Goal: Task Accomplishment & Management: Complete application form

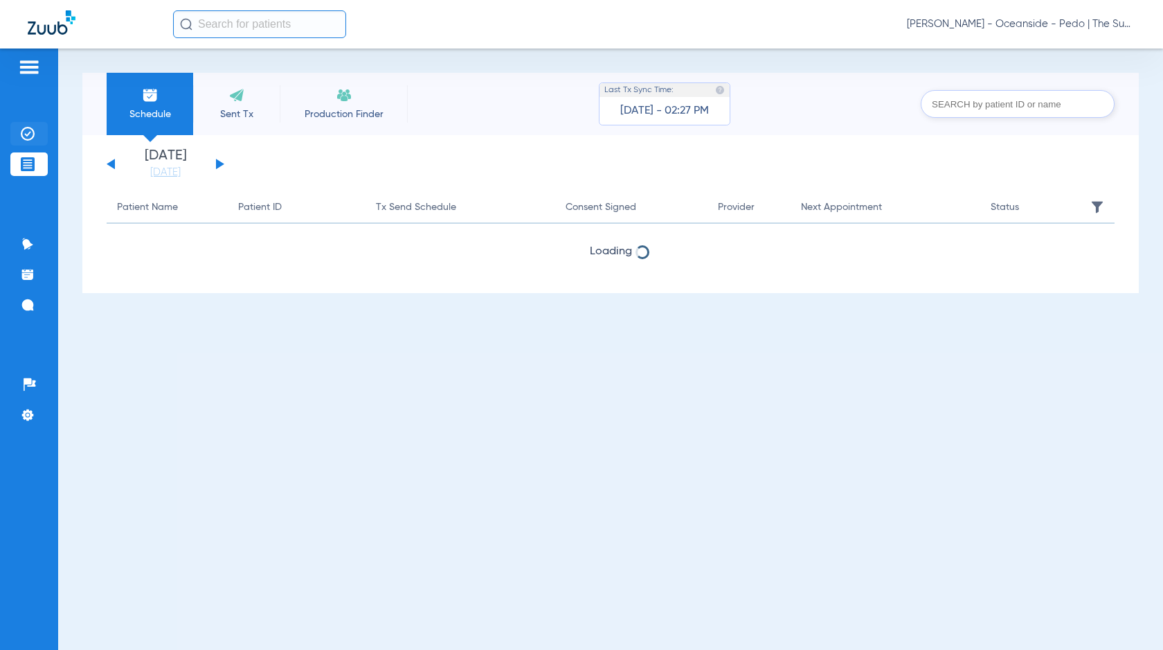
click at [40, 135] on li "Insurance Verification" at bounding box center [28, 134] width 37 height 24
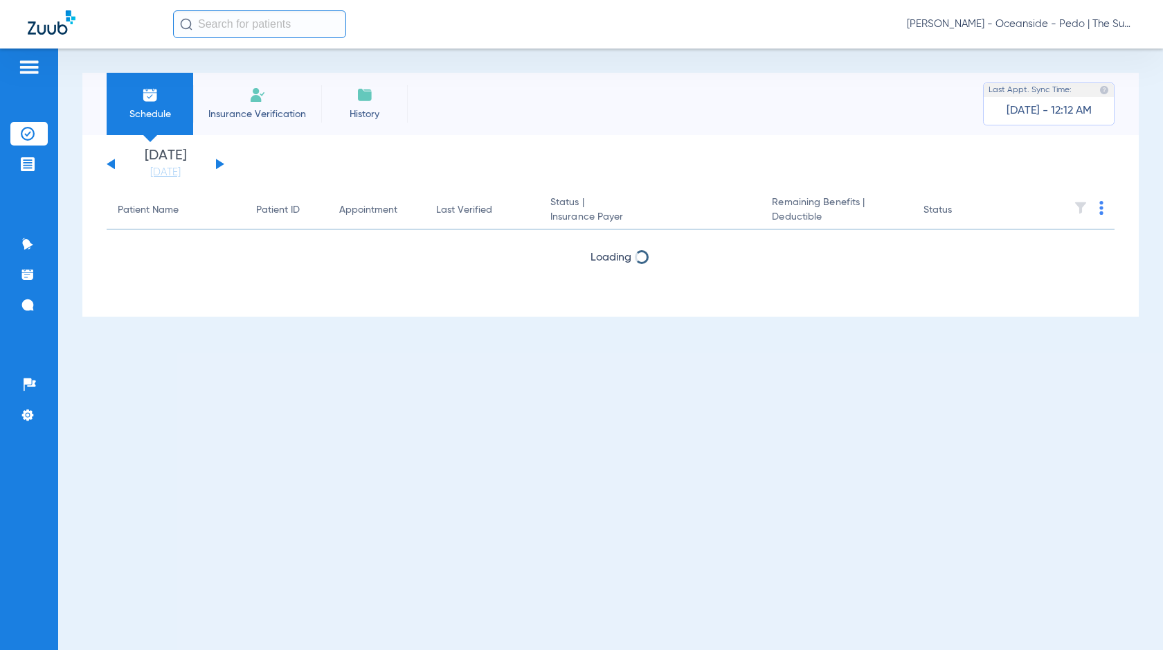
click at [253, 98] on img at bounding box center [257, 95] width 17 height 17
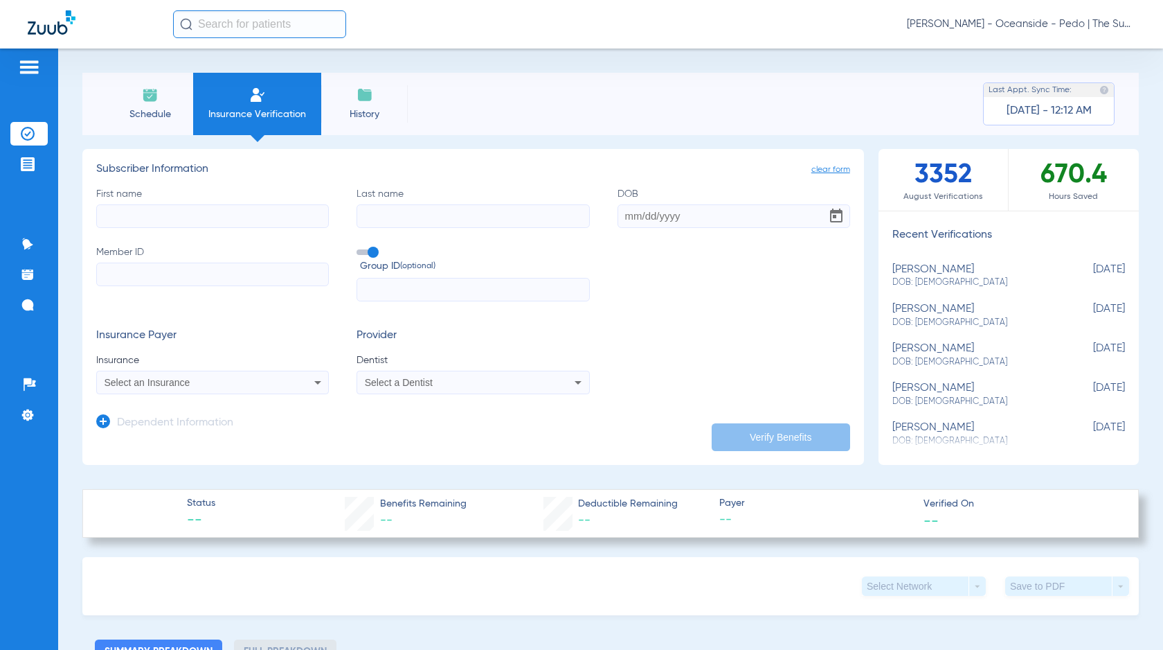
click at [199, 204] on input "First name" at bounding box center [212, 216] width 233 height 24
click at [181, 222] on input "First name Required" at bounding box center [212, 216] width 233 height 24
click at [94, 415] on app-manual-verification-form "clear form Subscriber Information First name Required Last name DOB Member ID G…" at bounding box center [473, 307] width 782 height 316
click at [107, 418] on icon at bounding box center [103, 421] width 14 height 14
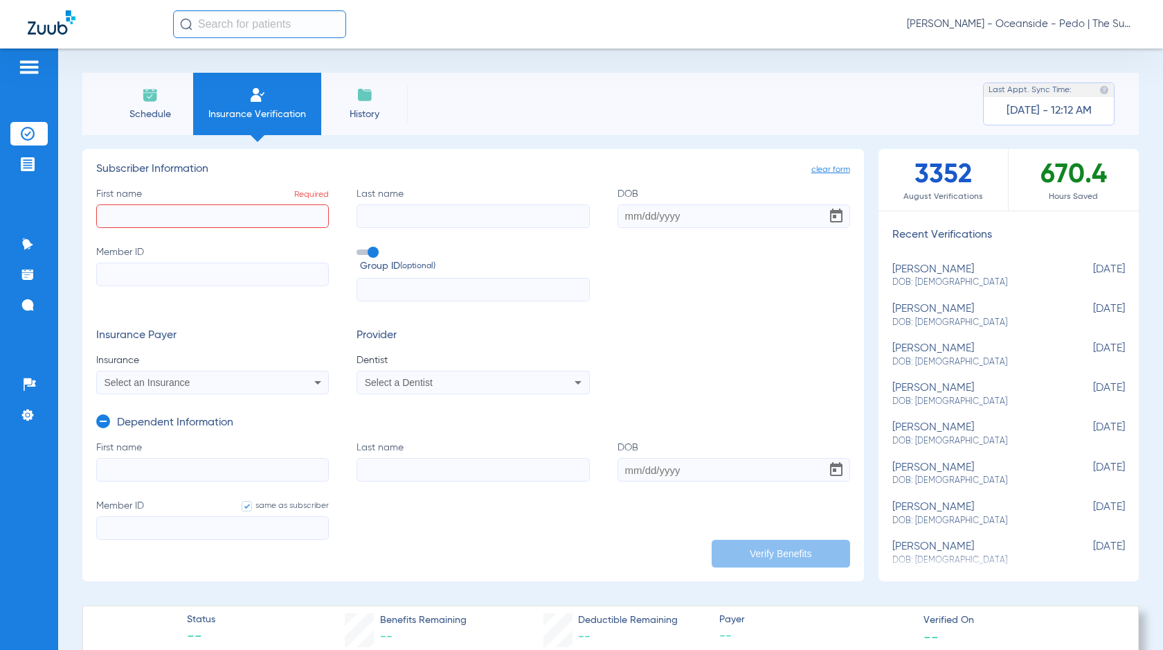
click at [256, 382] on div "Select an Insurance" at bounding box center [192, 382] width 174 height 10
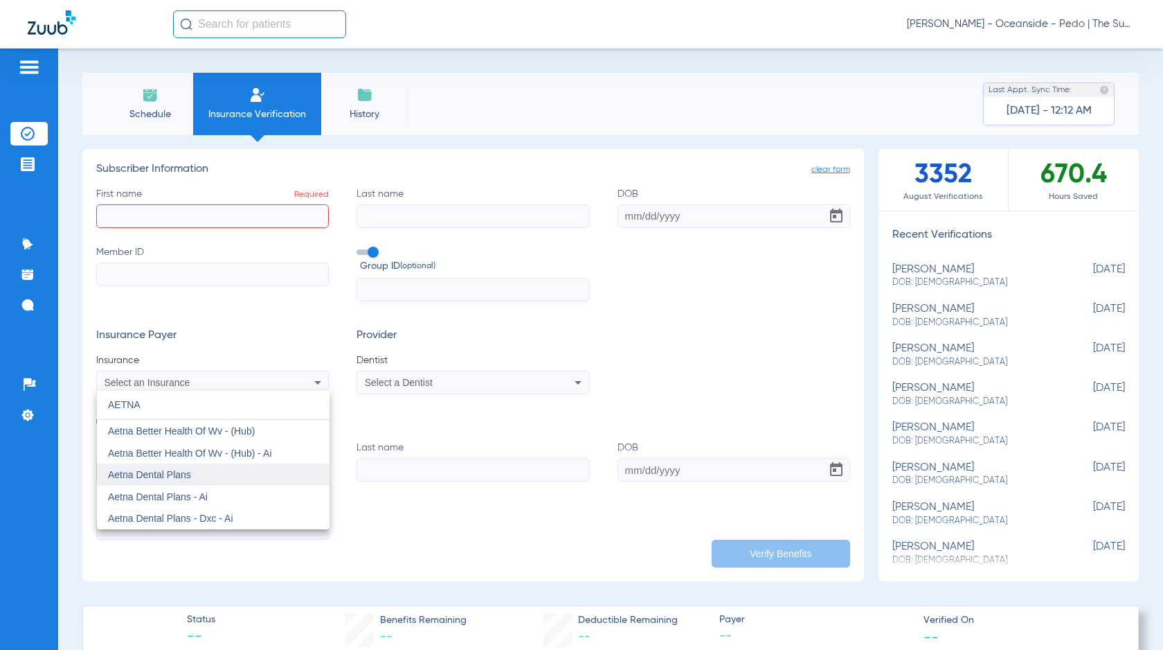
type input "AETNA"
click at [196, 481] on mat-option "Aetna Dental Plans" at bounding box center [213, 474] width 233 height 22
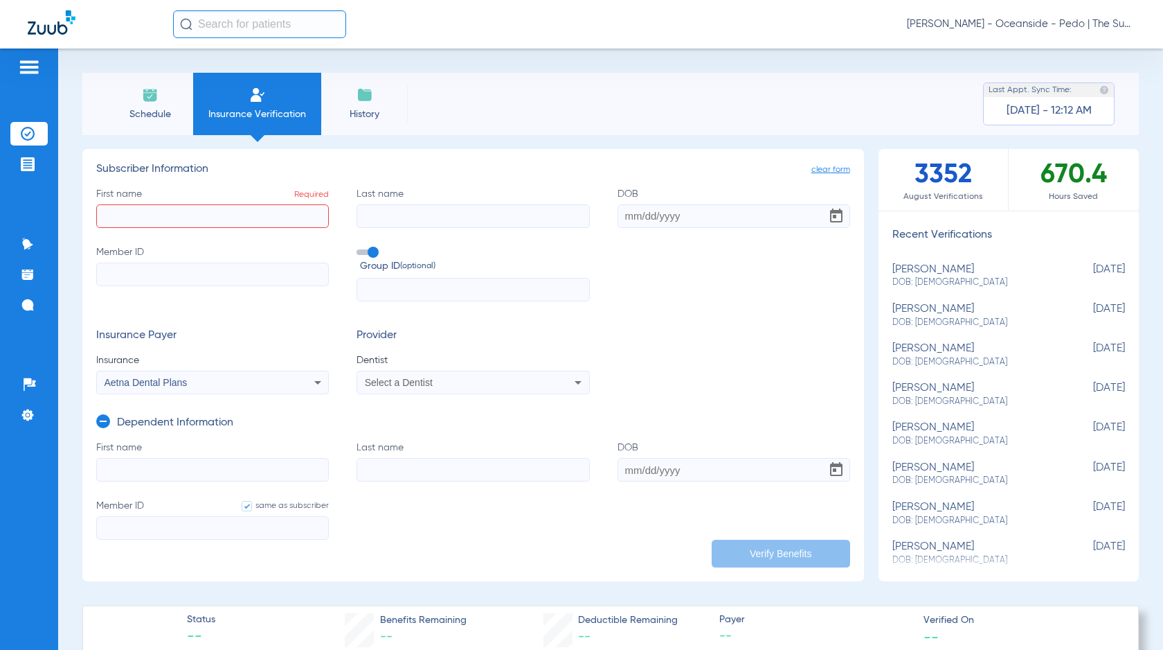
click at [395, 380] on span "Select a Dentist" at bounding box center [399, 382] width 68 height 11
type input "XU"
click at [422, 430] on span "[PERSON_NAME] 1427369289" at bounding box center [433, 431] width 135 height 10
click at [243, 279] on input "Member ID" at bounding box center [212, 274] width 233 height 24
click at [164, 214] on input "First name Required" at bounding box center [212, 216] width 233 height 24
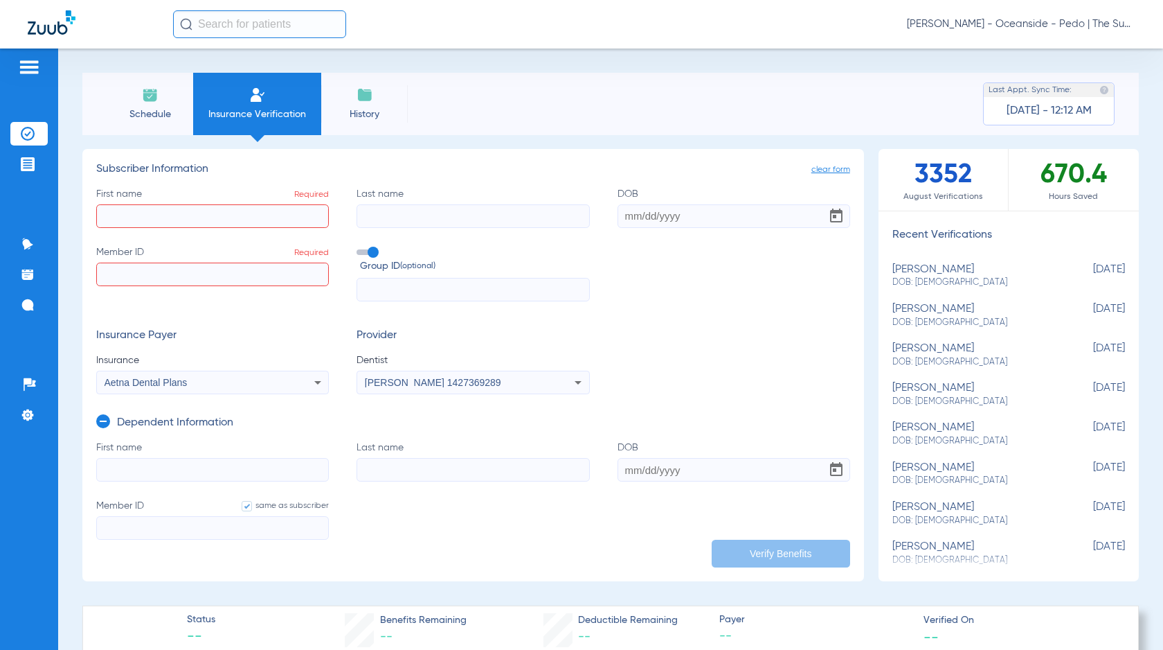
paste input "[PERSON_NAME]"
type input "[PERSON_NAME]"
click at [400, 209] on input "Last name" at bounding box center [473, 216] width 233 height 24
click at [696, 180] on app-subscriber-form "Subscriber Information First name [PERSON_NAME] Last name Required DOB Member I…" at bounding box center [473, 278] width 754 height 231
click at [414, 202] on label "Last name Required" at bounding box center [473, 207] width 233 height 41
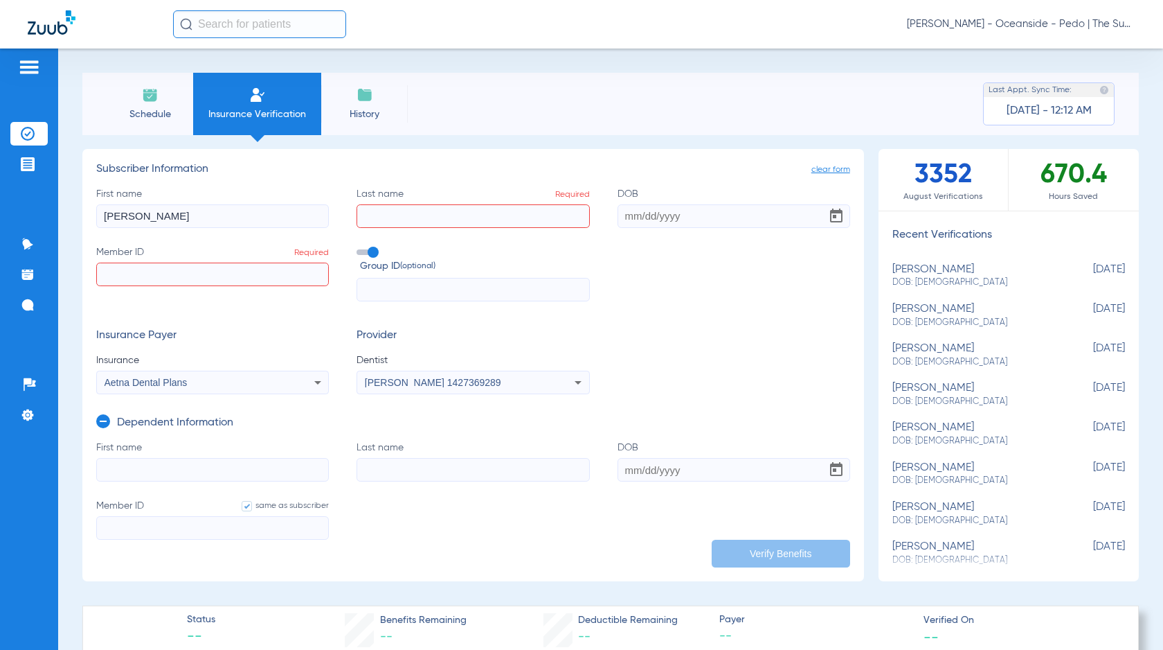
click at [414, 204] on input "Last name Required" at bounding box center [473, 216] width 233 height 24
click at [413, 218] on input "Last name Required" at bounding box center [473, 216] width 233 height 24
type input "[PERSON_NAME]"
click at [625, 222] on input "DOB" at bounding box center [734, 216] width 233 height 24
click at [632, 215] on input "07182022" at bounding box center [734, 216] width 233 height 24
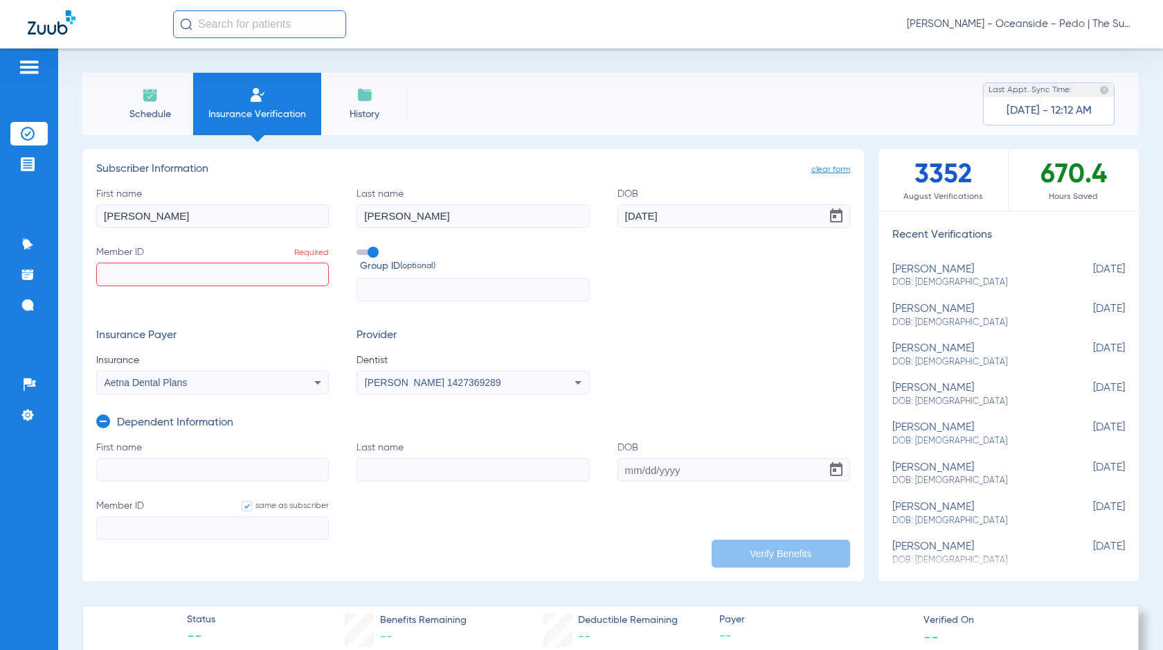
type input "[DATE]"
paste input "684873548"
type input "684873548"
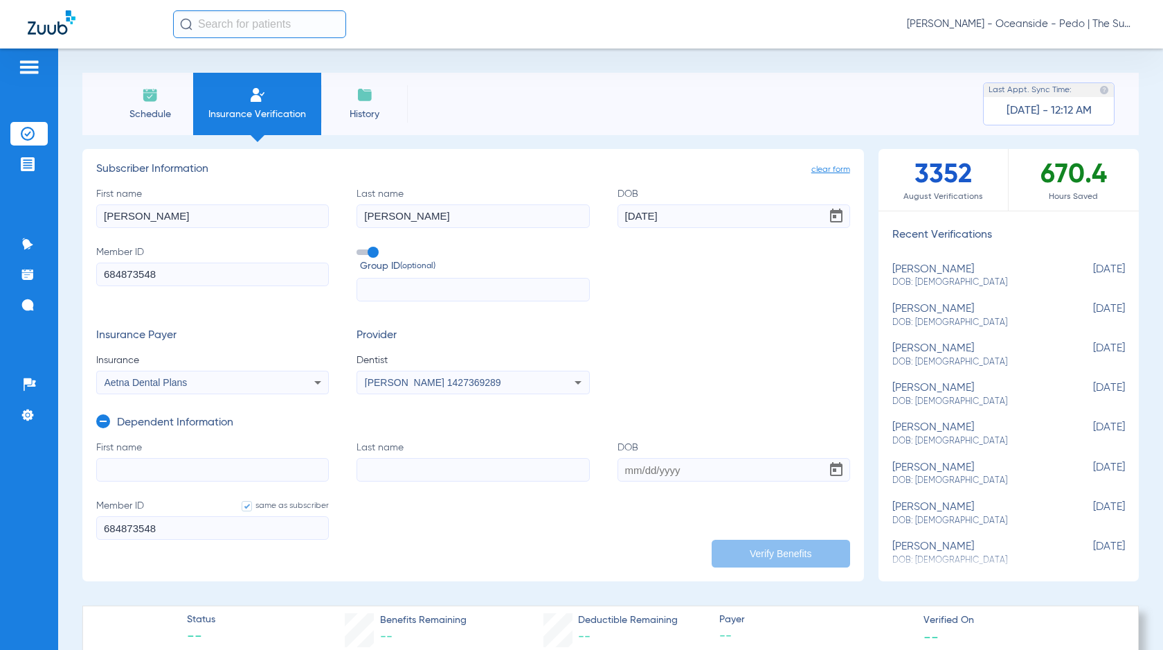
drag, startPoint x: 186, startPoint y: 467, endPoint x: 190, endPoint y: 477, distance: 10.3
click at [186, 467] on input "First name" at bounding box center [212, 470] width 233 height 24
drag, startPoint x: 170, startPoint y: 231, endPoint x: 177, endPoint y: 220, distance: 12.7
click at [170, 229] on div "First name [PERSON_NAME] Last name [PERSON_NAME] DOB [DEMOGRAPHIC_DATA] Member …" at bounding box center [473, 244] width 754 height 115
drag, startPoint x: 181, startPoint y: 217, endPoint x: 51, endPoint y: 217, distance: 129.5
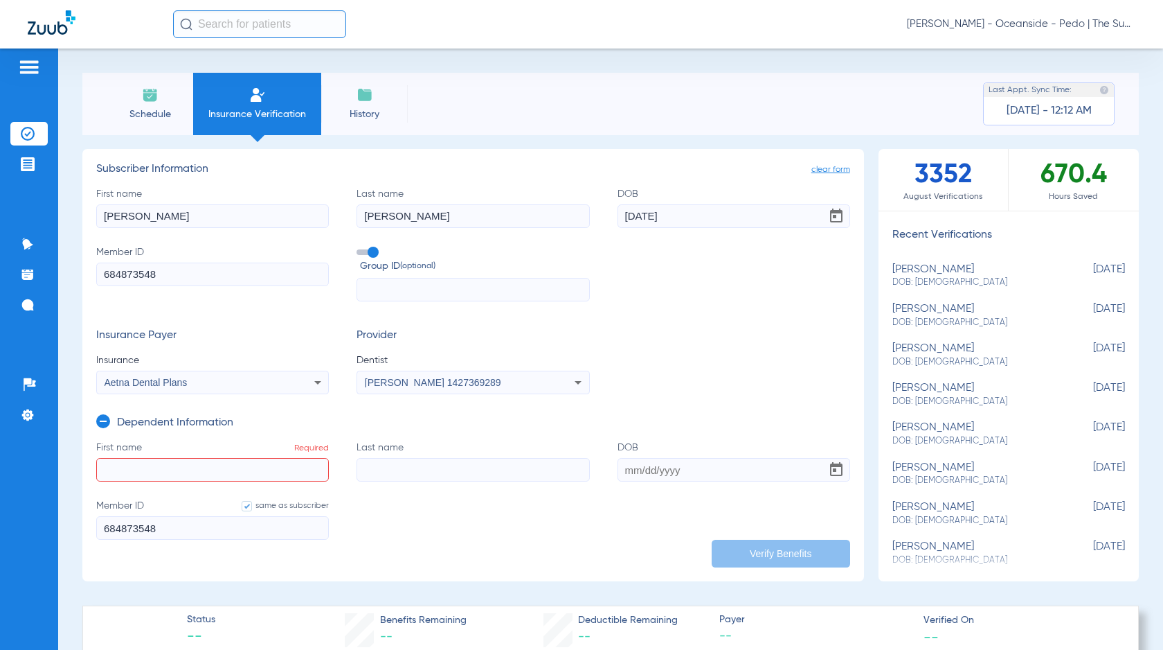
click at [0, 221] on div "Patients Insurance Verification Treatment Acceptance Communication Activity App…" at bounding box center [581, 373] width 1163 height 650
click at [154, 468] on input "First name Required" at bounding box center [212, 470] width 233 height 24
paste input "[PERSON_NAME]"
type input "[PERSON_NAME]"
click at [411, 470] on input "Last name" at bounding box center [473, 470] width 233 height 24
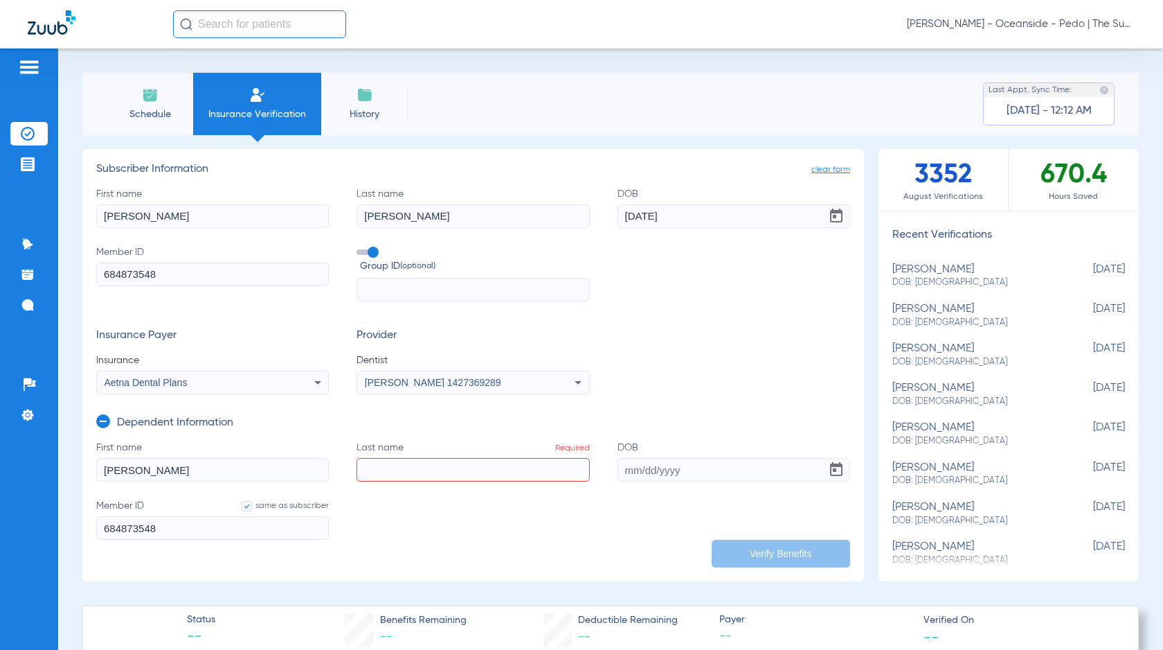
drag, startPoint x: 383, startPoint y: 215, endPoint x: 211, endPoint y: 222, distance: 172.6
click at [211, 222] on div "First name [PERSON_NAME] Last name [PERSON_NAME] DOB [DEMOGRAPHIC_DATA] Member …" at bounding box center [473, 244] width 754 height 115
click at [395, 469] on input "Last name Required" at bounding box center [473, 470] width 233 height 24
paste input "[PERSON_NAME]"
type input "[PERSON_NAME]"
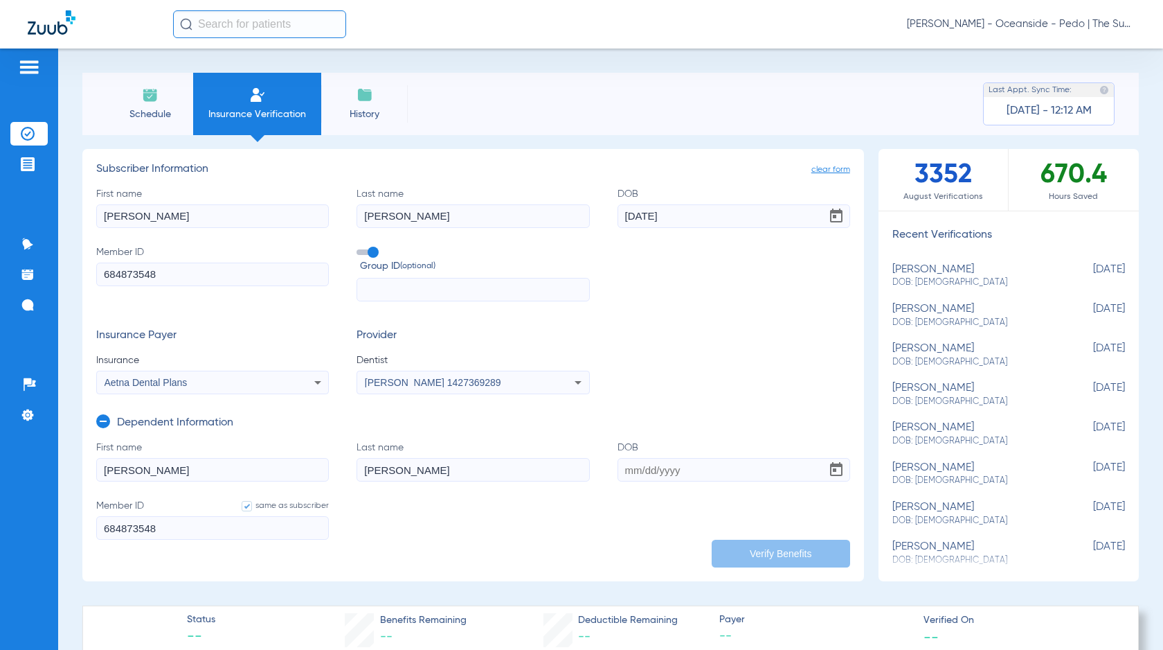
drag, startPoint x: 442, startPoint y: 217, endPoint x: 94, endPoint y: 274, distance: 352.2
click at [115, 271] on div "First name [PERSON_NAME] Last name [PERSON_NAME] DOB [DEMOGRAPHIC_DATA] Member …" at bounding box center [473, 244] width 754 height 115
drag, startPoint x: 129, startPoint y: 223, endPoint x: 0, endPoint y: 226, distance: 128.8
click at [0, 227] on div "Patients Insurance Verification Treatment Acceptance Communication Activity App…" at bounding box center [581, 373] width 1163 height 650
drag, startPoint x: 535, startPoint y: 220, endPoint x: 0, endPoint y: 234, distance: 535.5
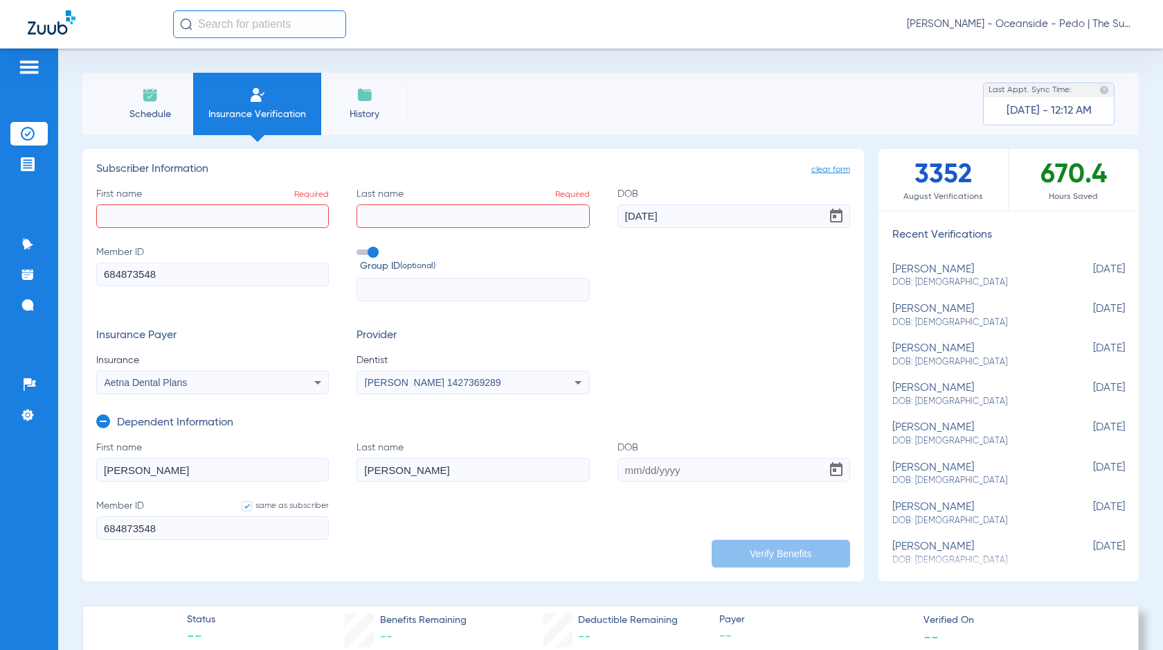
click at [0, 234] on div "Patients Insurance Verification Treatment Acceptance Communication Activity App…" at bounding box center [581, 373] width 1163 height 650
type input "[DATE]"
click at [275, 215] on input "First name Required" at bounding box center [212, 216] width 233 height 24
type input "[PERSON_NAME]"
click at [429, 220] on input "Last name Required" at bounding box center [473, 216] width 233 height 24
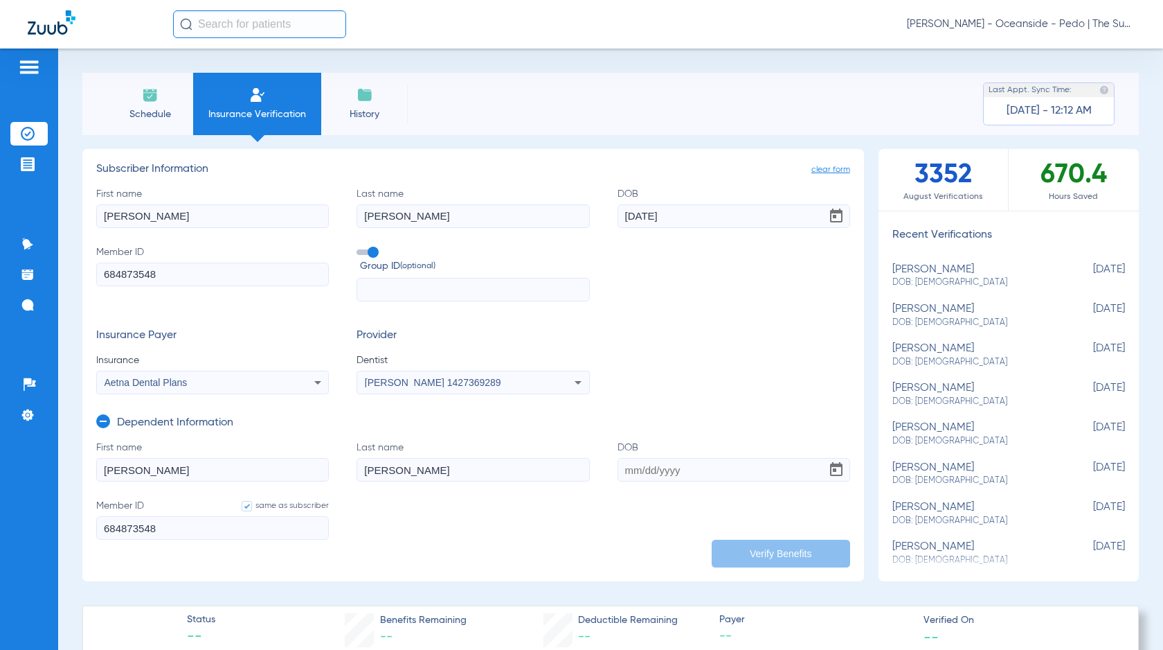
type input "[PERSON_NAME]"
click at [369, 259] on span "Group ID (optional)" at bounding box center [474, 266] width 229 height 15
click at [359, 247] on input "Group ID (optional)" at bounding box center [359, 247] width 0 height 0
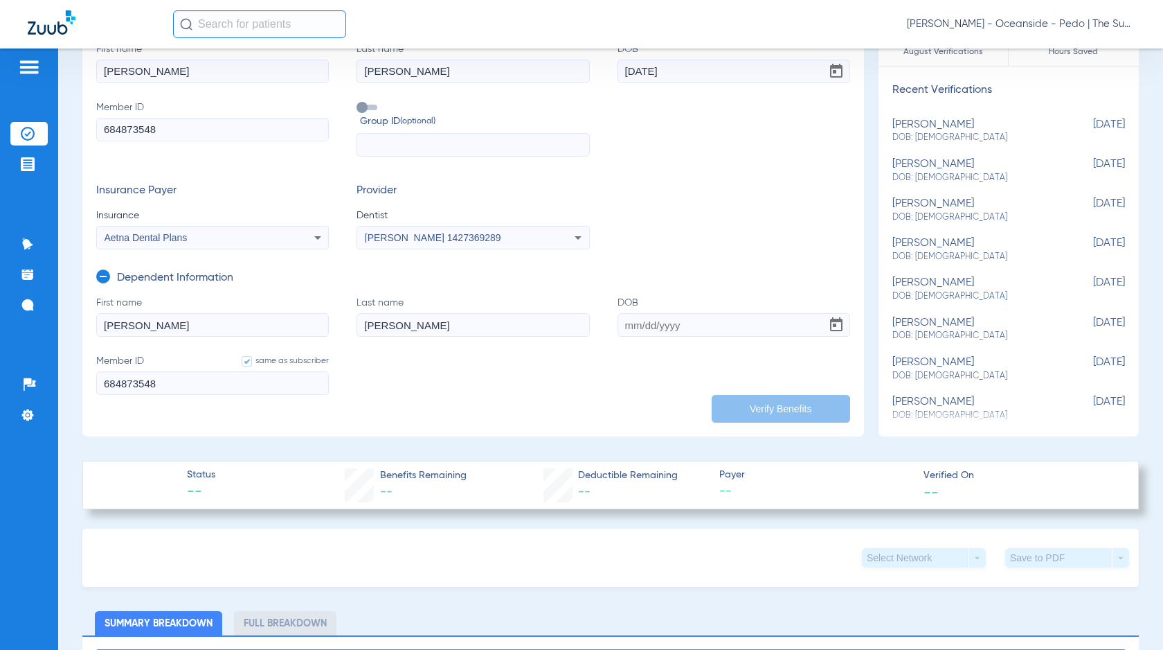
scroll to position [69, 0]
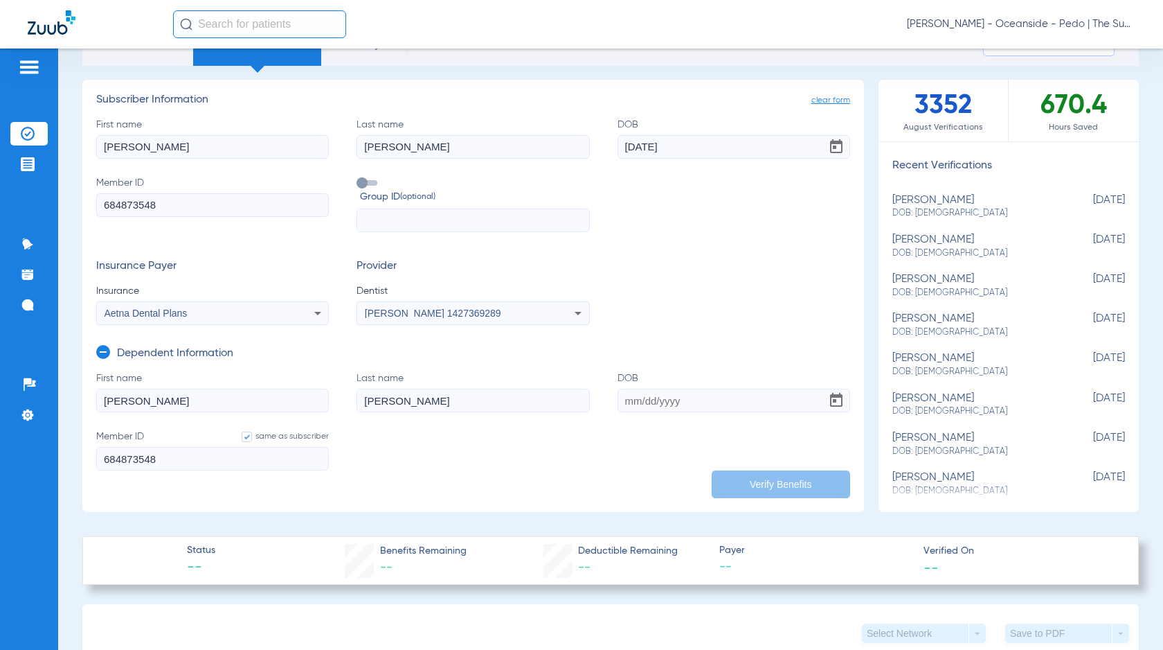
click at [551, 378] on label "Last name [PERSON_NAME]" at bounding box center [473, 391] width 233 height 41
click at [551, 388] on input "[PERSON_NAME]" at bounding box center [473, 400] width 233 height 24
click at [654, 395] on input "DOB" at bounding box center [734, 400] width 233 height 24
click at [644, 400] on input "[DATE]" at bounding box center [734, 400] width 233 height 24
drag, startPoint x: 696, startPoint y: 416, endPoint x: 690, endPoint y: 410, distance: 8.3
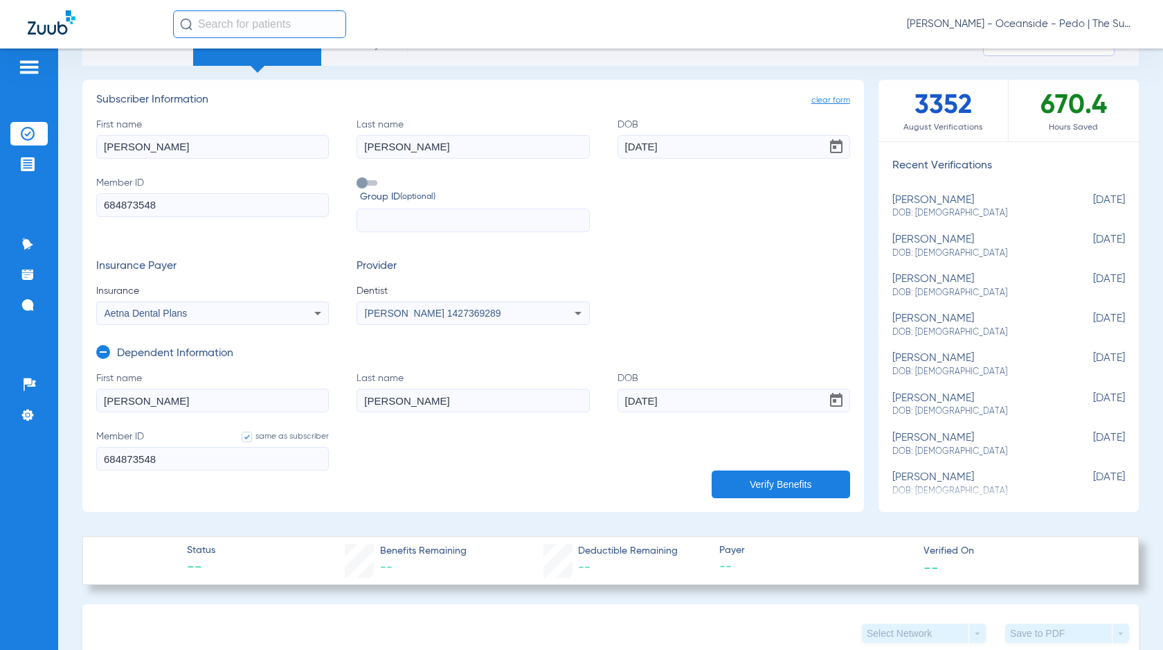
click at [693, 415] on form "First name [PERSON_NAME] Last name [PERSON_NAME] DOB [DEMOGRAPHIC_DATA] Member …" at bounding box center [473, 429] width 754 height 116
click at [692, 393] on input "[DATE]" at bounding box center [734, 400] width 233 height 24
type input "[DATE]"
click at [766, 488] on button "Verify Benefits" at bounding box center [781, 484] width 138 height 28
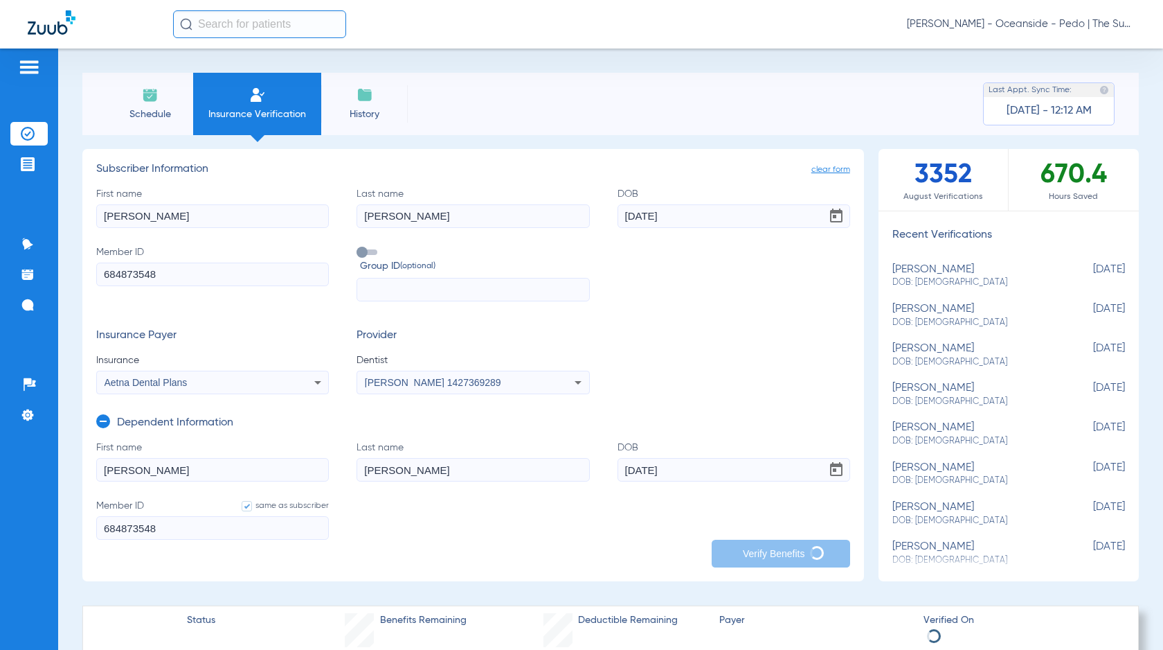
scroll to position [138, 0]
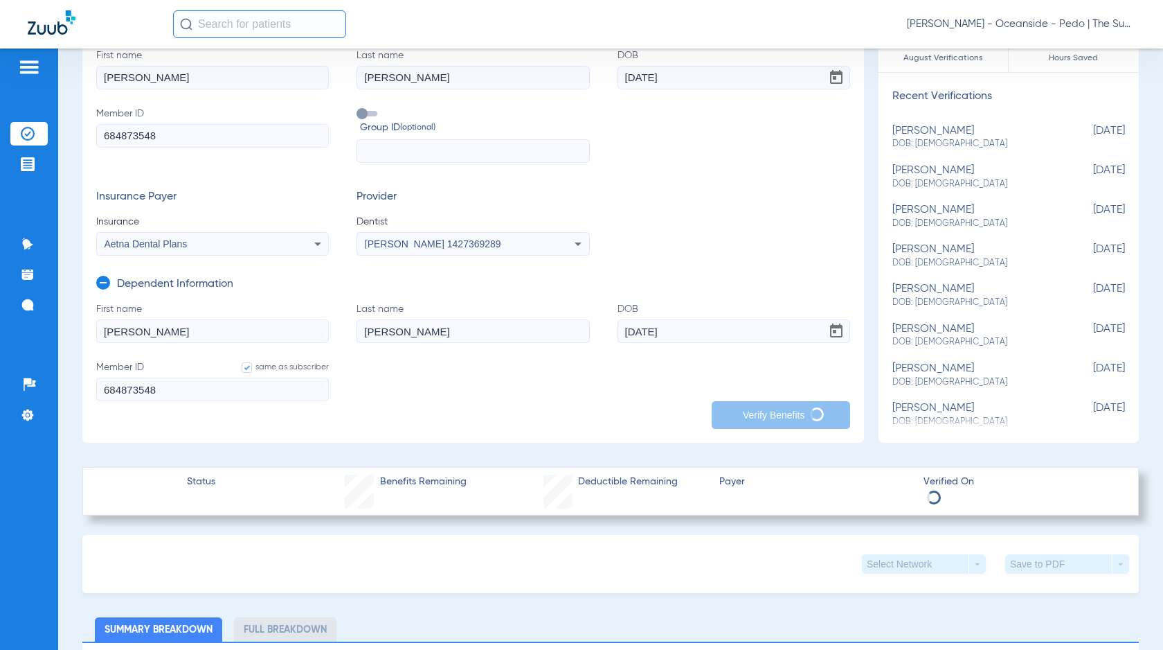
type input "[PERSON_NAME]"
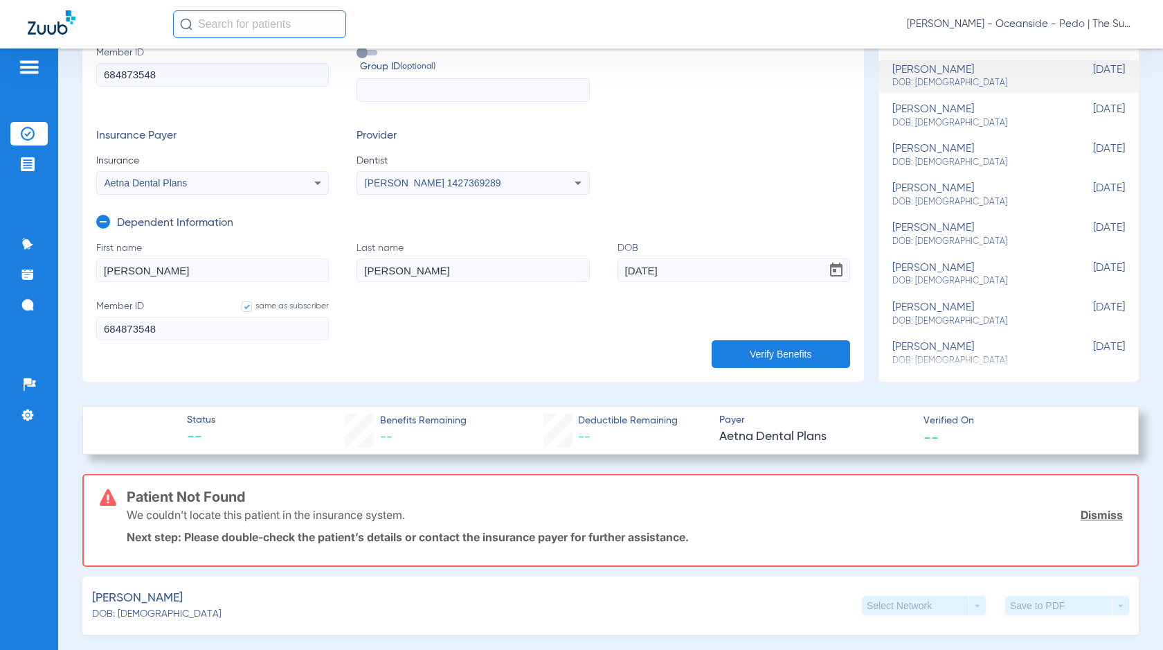
scroll to position [208, 0]
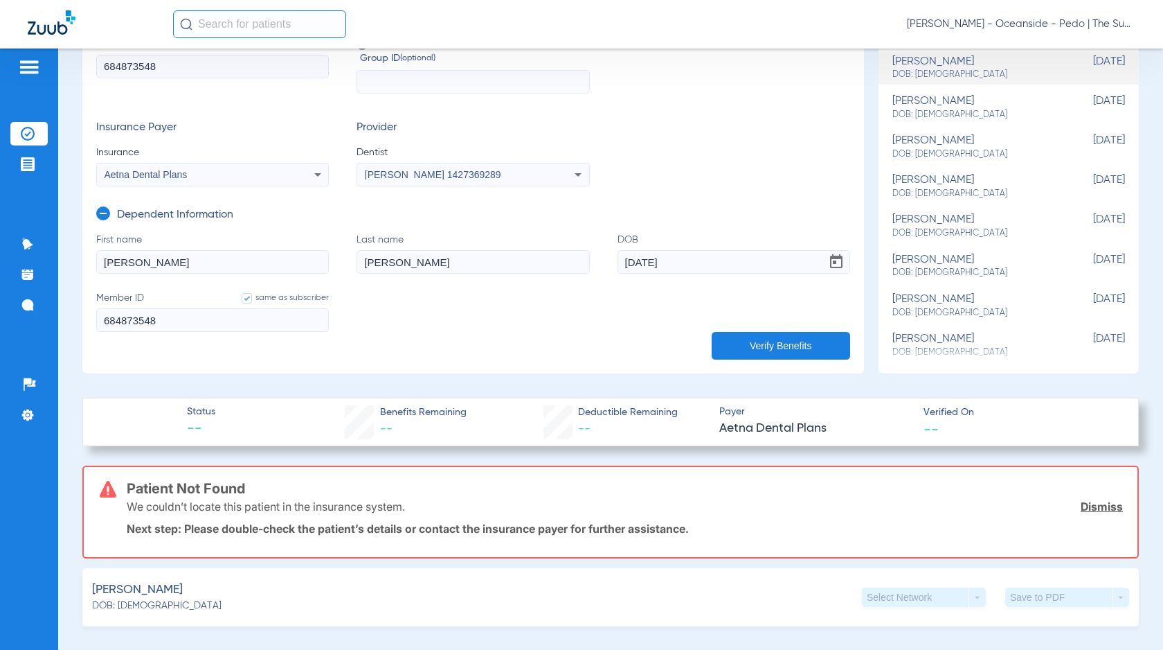
click at [765, 349] on button "Verify Benefits" at bounding box center [781, 346] width 138 height 28
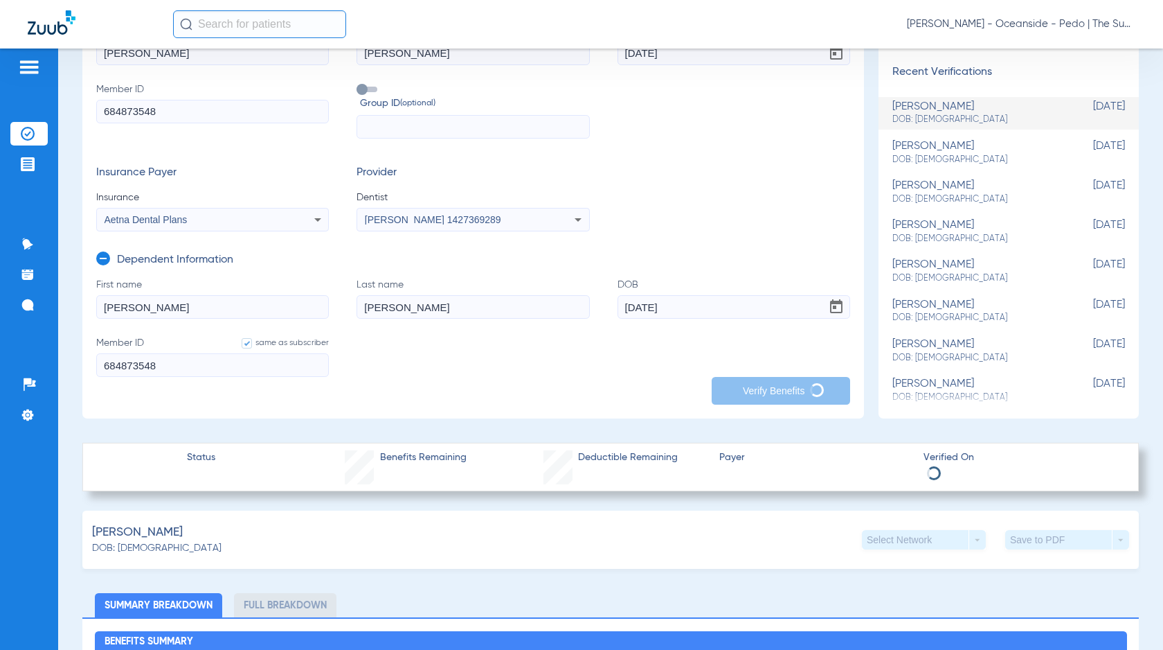
scroll to position [69, 0]
